Goal: Information Seeking & Learning: Learn about a topic

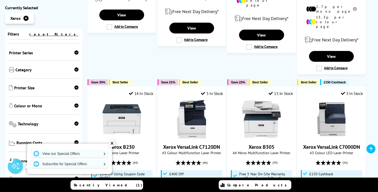
scroll to position [69, 0]
click at [38, 106] on span "Colour or Mono" at bounding box center [46, 105] width 64 height 6
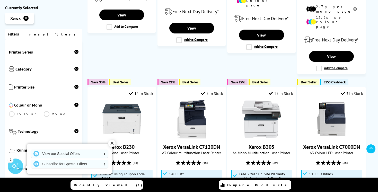
click at [21, 115] on link "Colour" at bounding box center [26, 114] width 35 height 6
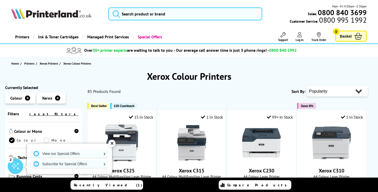
click at [330, 90] on select "Popularity Rating Price - Low to High Price - High to Low Running Costs - Low t…" at bounding box center [337, 91] width 61 height 10
select select "Price Ascending"
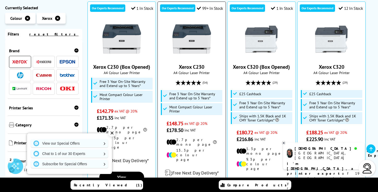
scroll to position [113, 0]
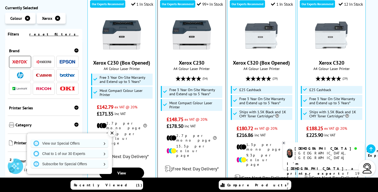
click at [190, 38] on img at bounding box center [192, 35] width 39 height 39
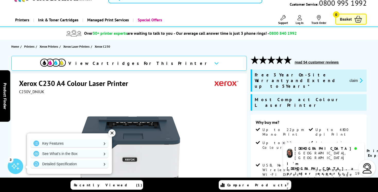
scroll to position [21, 0]
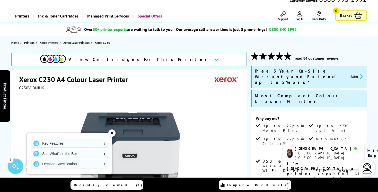
click at [113, 134] on div "✕" at bounding box center [111, 133] width 7 height 7
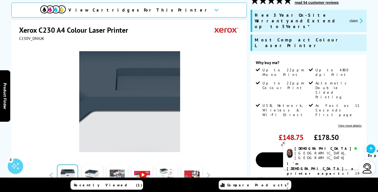
scroll to position [79, 0]
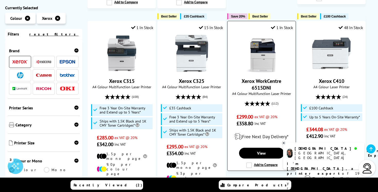
scroll to position [566, 0]
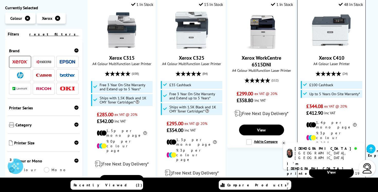
click at [322, 11] on img at bounding box center [331, 30] width 39 height 39
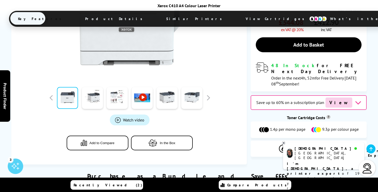
scroll to position [187, 0]
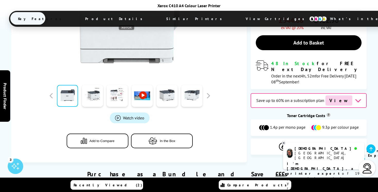
click at [143, 85] on link at bounding box center [142, 96] width 21 height 22
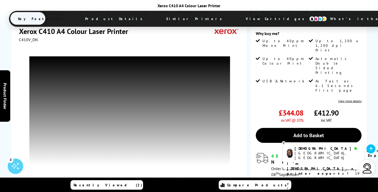
scroll to position [96, 0]
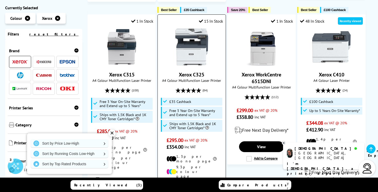
scroll to position [551, 0]
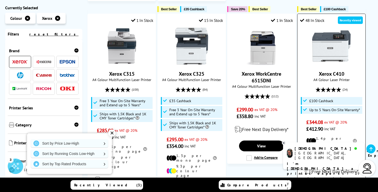
click at [334, 32] on img at bounding box center [331, 46] width 39 height 39
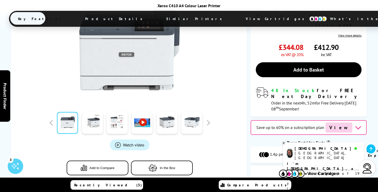
scroll to position [166, 0]
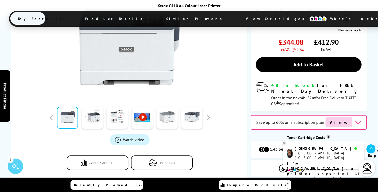
click at [174, 107] on link at bounding box center [167, 118] width 21 height 22
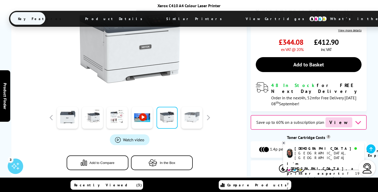
click at [191, 107] on link at bounding box center [192, 118] width 21 height 22
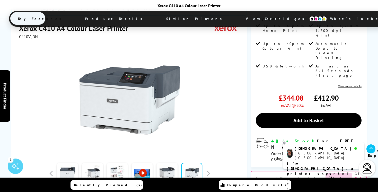
scroll to position [106, 0]
